Goal: Information Seeking & Learning: Learn about a topic

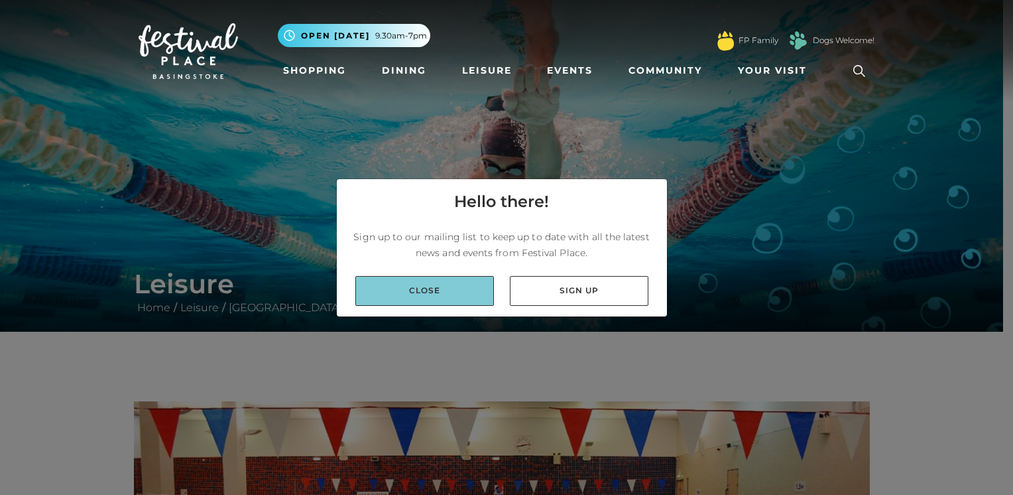
click at [454, 298] on link "Close" at bounding box center [424, 291] width 139 height 30
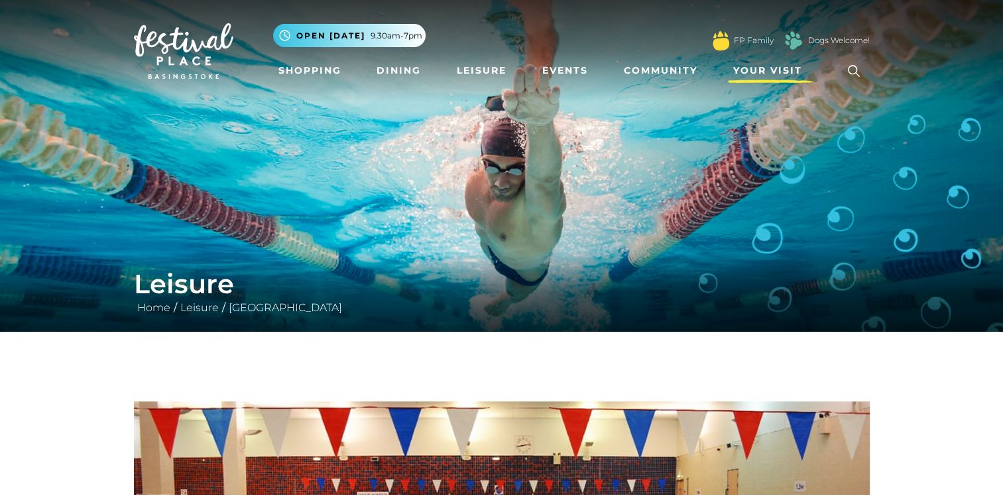
click at [779, 70] on span "Your Visit" at bounding box center [768, 71] width 69 height 14
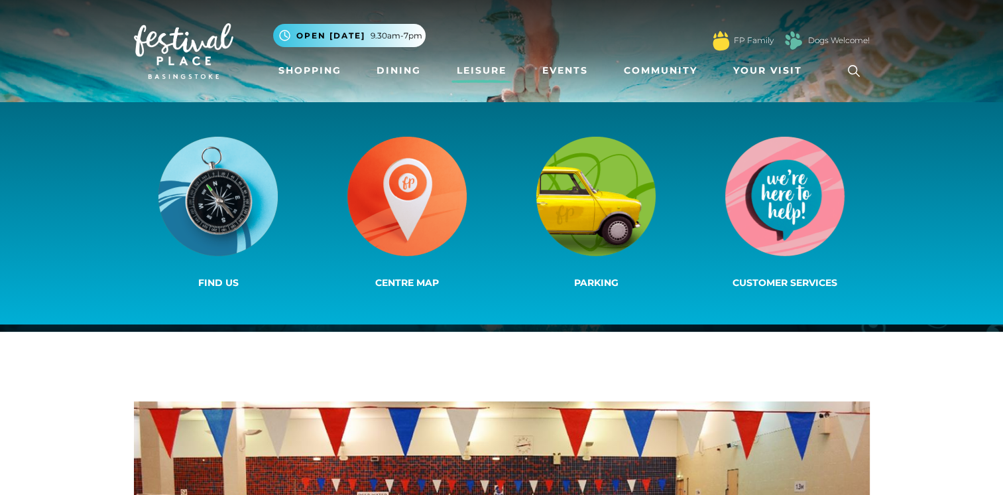
click at [487, 68] on link "Leisure" at bounding box center [482, 70] width 60 height 25
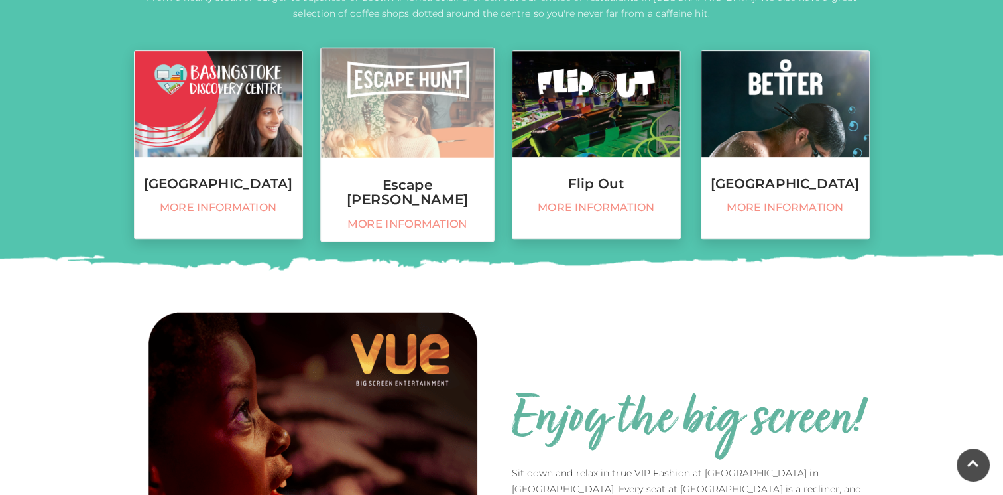
scroll to position [564, 0]
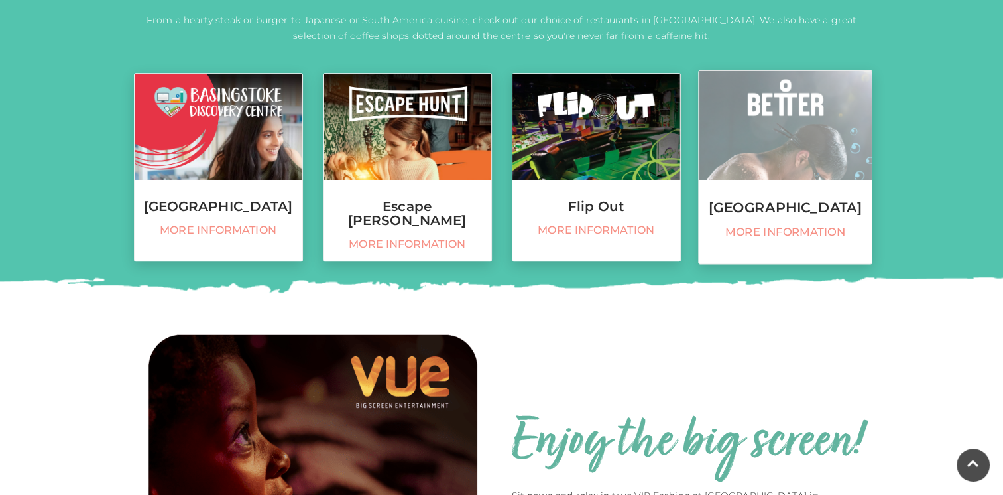
click at [751, 198] on link "Basingstoke Sports Centre More information" at bounding box center [785, 167] width 174 height 194
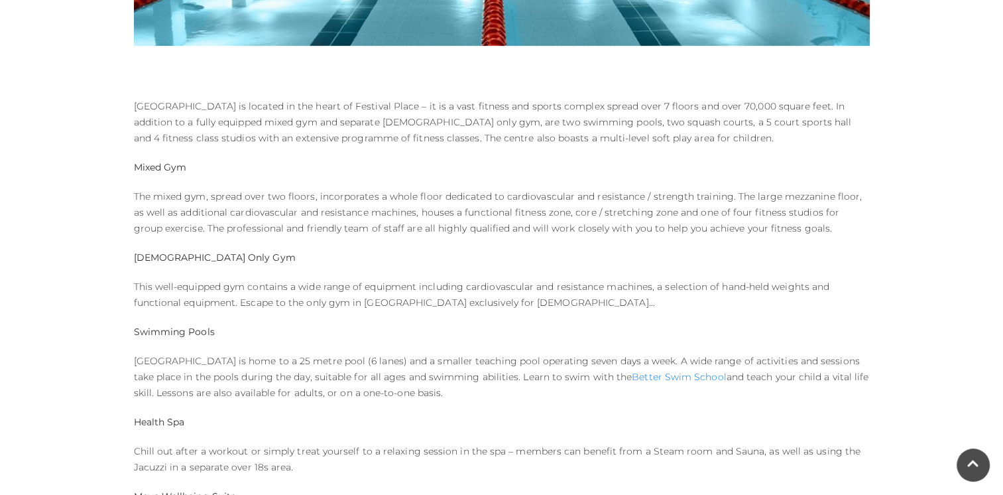
scroll to position [645, 0]
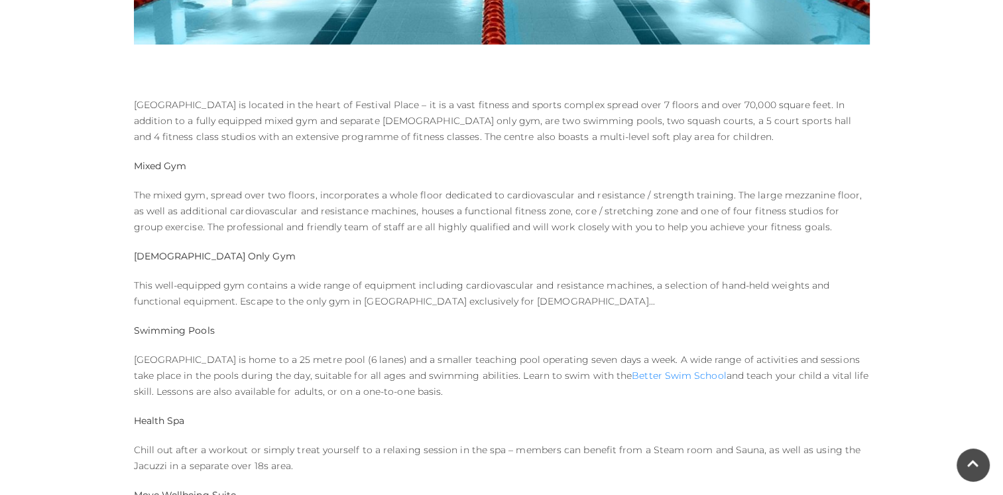
click at [178, 330] on strong "Swimming Pools" at bounding box center [174, 330] width 81 height 12
click at [192, 352] on p "[GEOGRAPHIC_DATA] is home to a 25 metre pool (6 lanes) and a smaller teaching p…" at bounding box center [502, 376] width 736 height 48
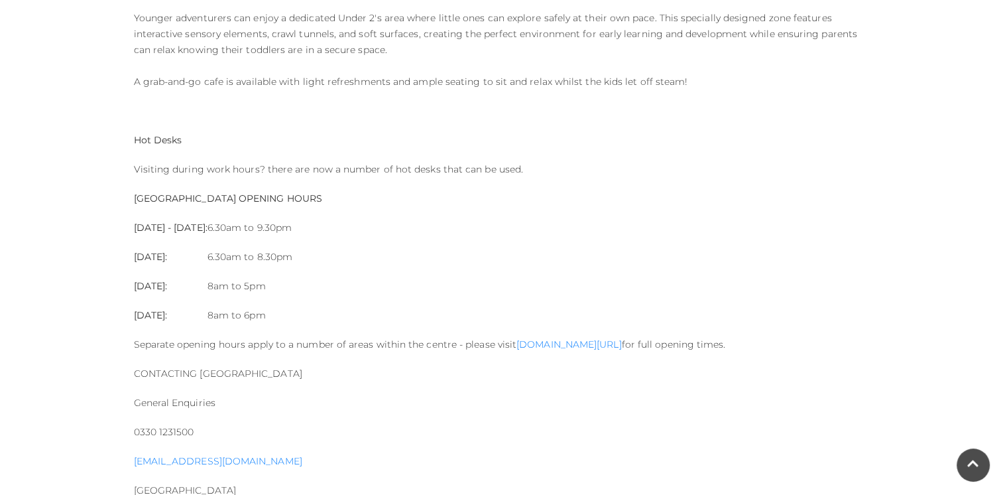
scroll to position [1344, 0]
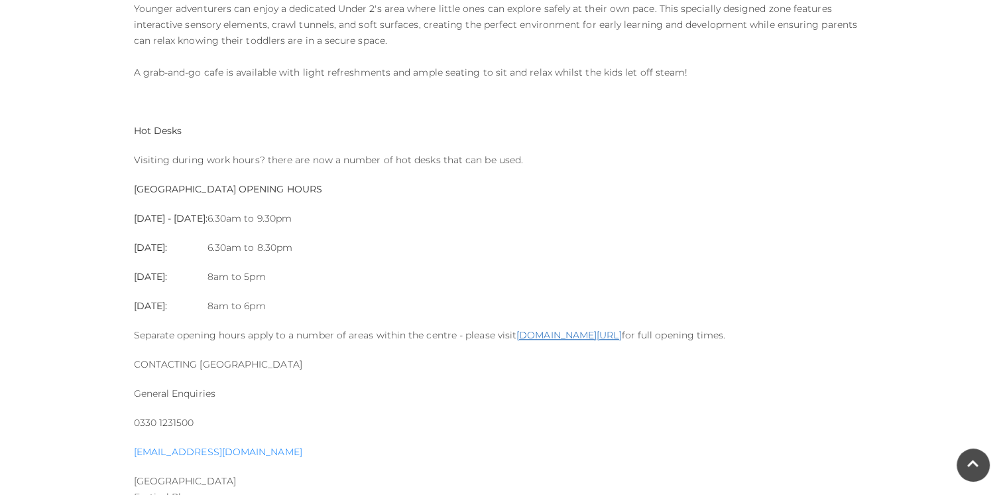
click at [606, 334] on link "[DOMAIN_NAME][URL]" at bounding box center [569, 335] width 105 height 12
